Goal: Transaction & Acquisition: Purchase product/service

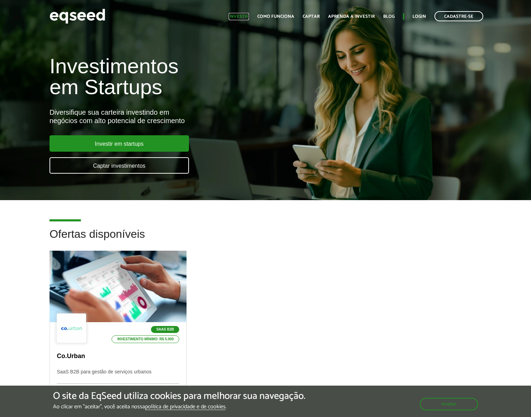
click at [244, 15] on link "Investir" at bounding box center [239, 16] width 20 height 5
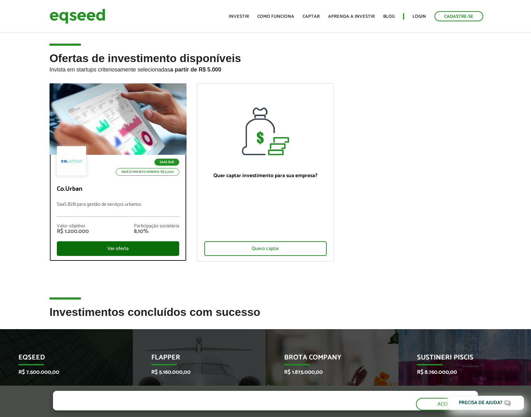
click at [119, 250] on div "Ver oferta" at bounding box center [118, 248] width 122 height 15
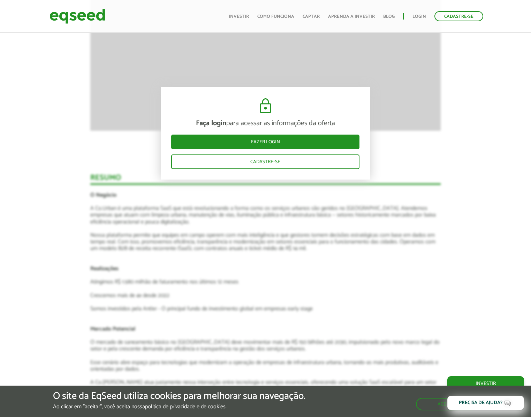
scroll to position [906, 0]
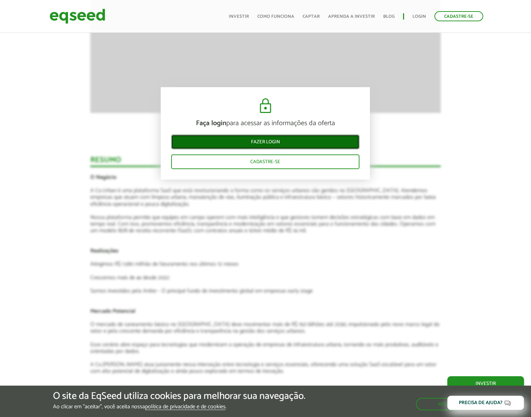
click at [260, 139] on link "Fazer login" at bounding box center [265, 141] width 188 height 15
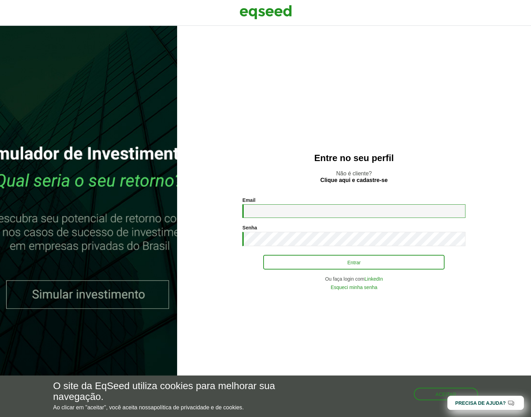
type input "**********"
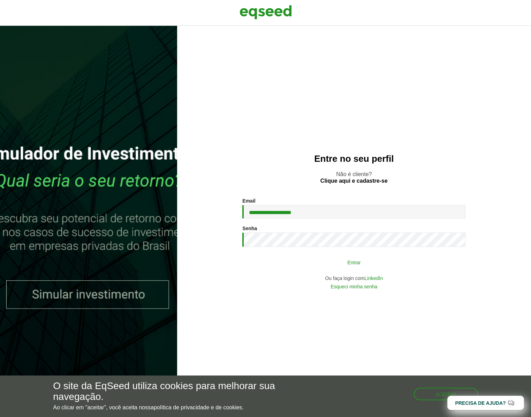
click at [336, 261] on button "Entrar" at bounding box center [353, 261] width 181 height 13
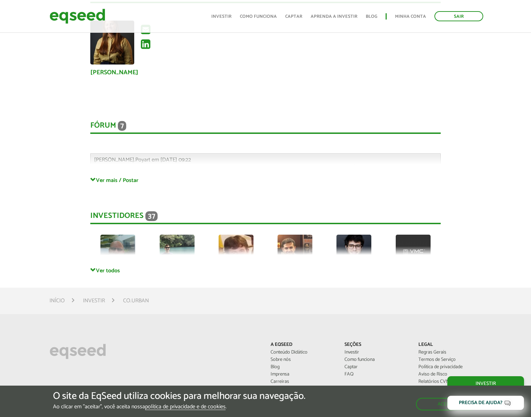
scroll to position [1525, 0]
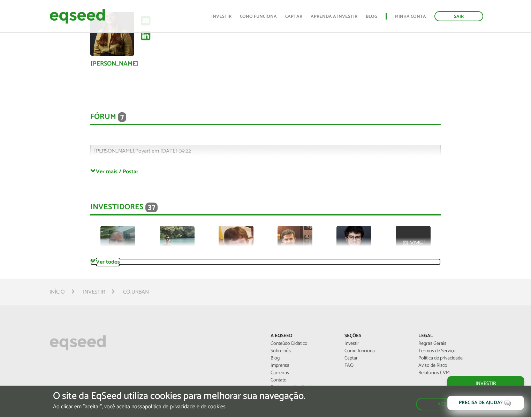
click at [105, 262] on link "Ver todos" at bounding box center [265, 261] width 350 height 7
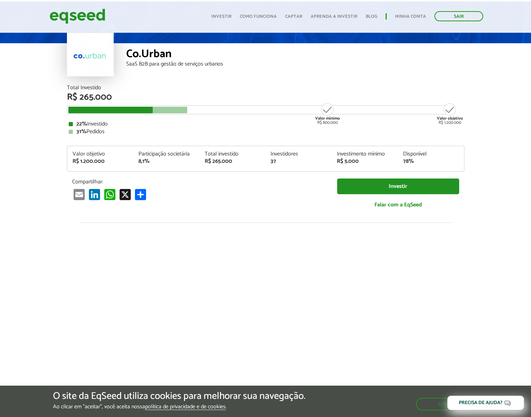
scroll to position [0, 0]
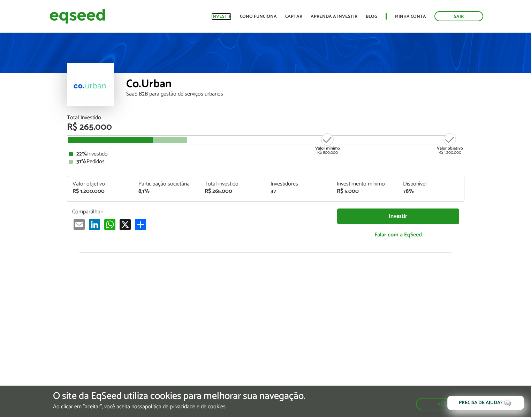
click at [231, 16] on link "Investir" at bounding box center [221, 16] width 20 height 5
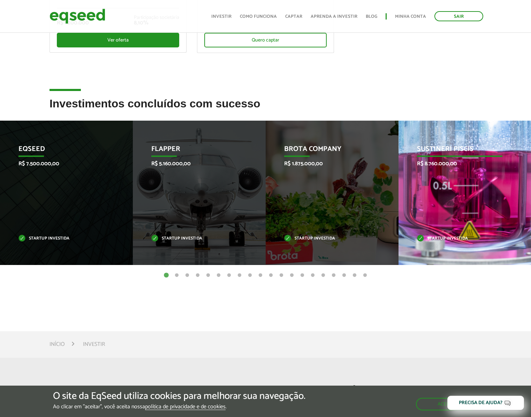
scroll to position [175, 0]
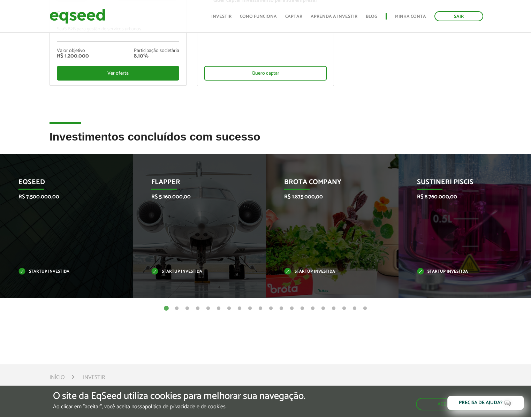
click at [176, 307] on button "2" at bounding box center [176, 308] width 7 height 7
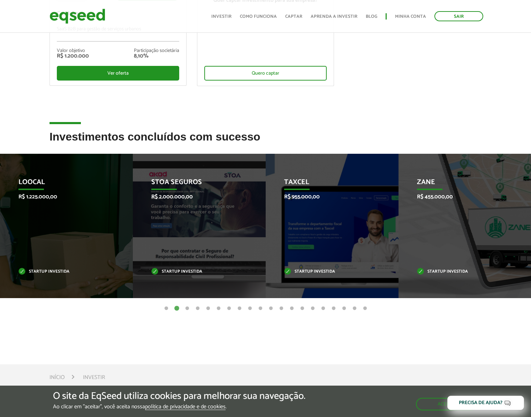
click at [187, 307] on button "3" at bounding box center [187, 308] width 7 height 7
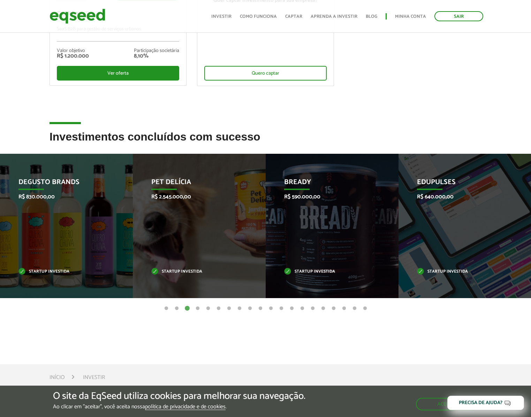
click at [195, 307] on button "4" at bounding box center [197, 308] width 7 height 7
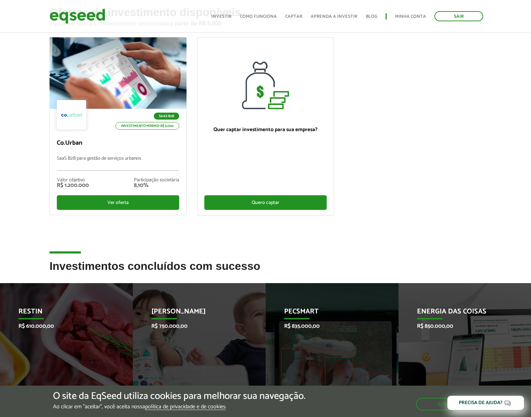
scroll to position [0, 0]
